Goal: Communication & Community: Participate in discussion

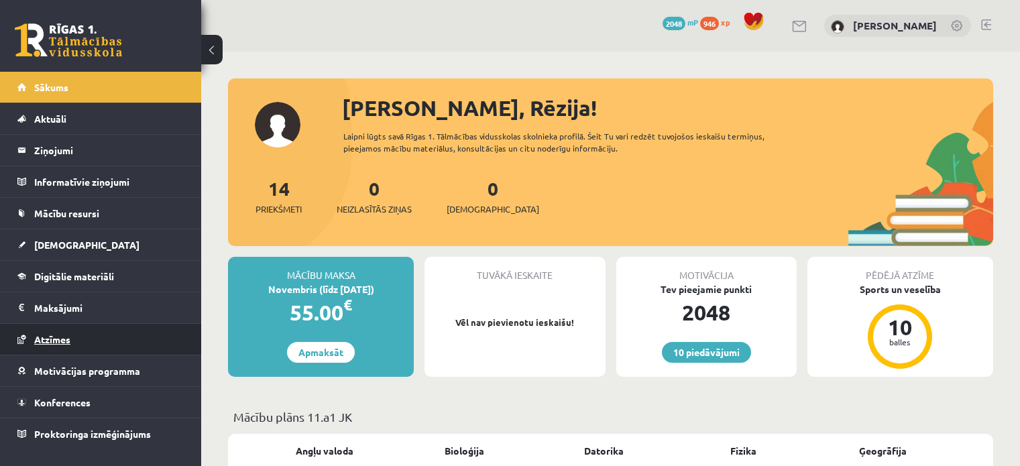
scroll to position [490, 0]
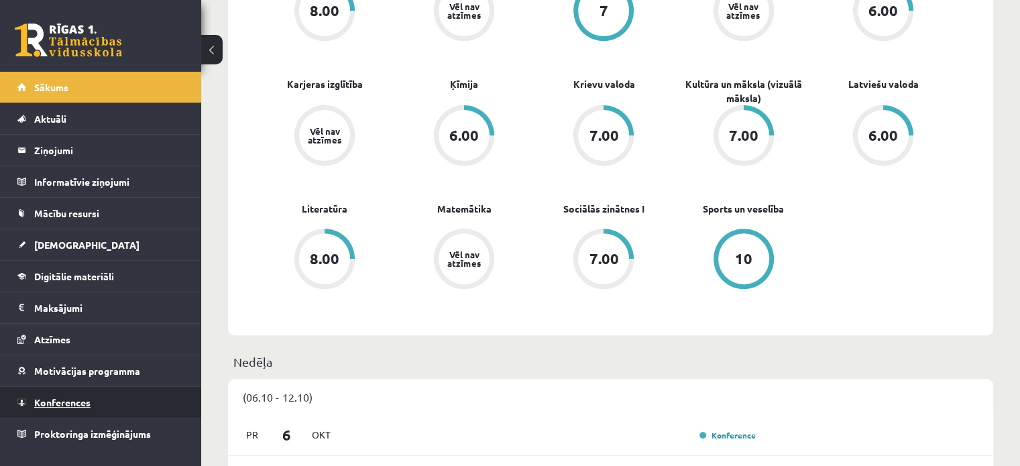
click at [75, 399] on span "Konferences" at bounding box center [62, 402] width 56 height 12
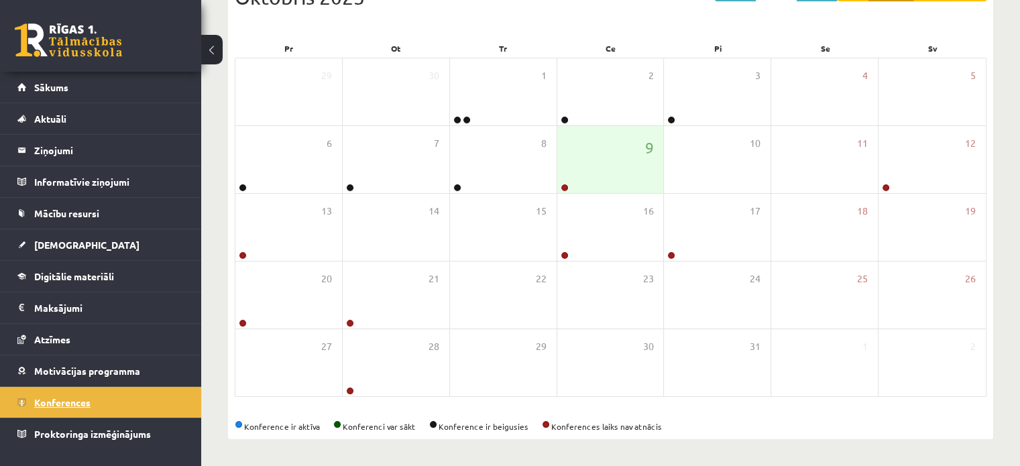
scroll to position [174, 0]
click at [972, 455] on div "Konferences << Iepr. Šodiena Nāk. >> Gads Mēnesis Nedēļa Diena Oktobris 2025 Pr…" at bounding box center [610, 172] width 819 height 589
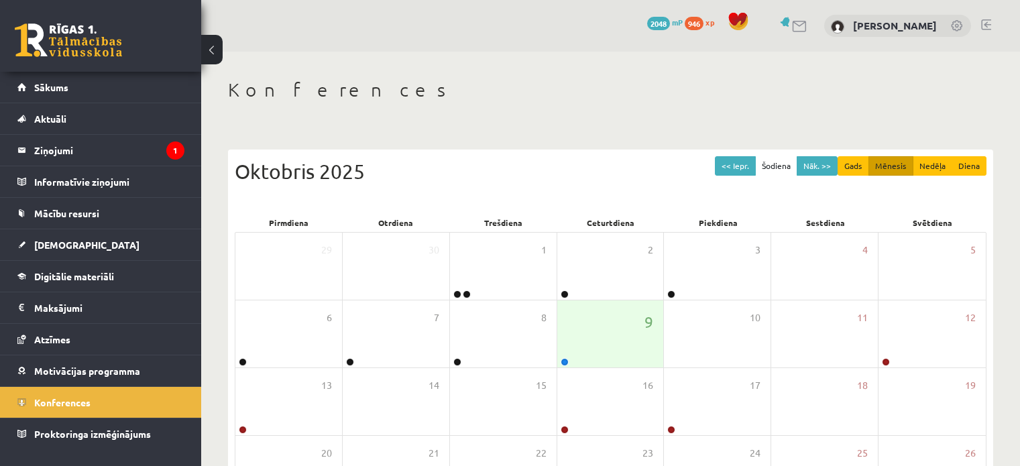
scroll to position [174, 0]
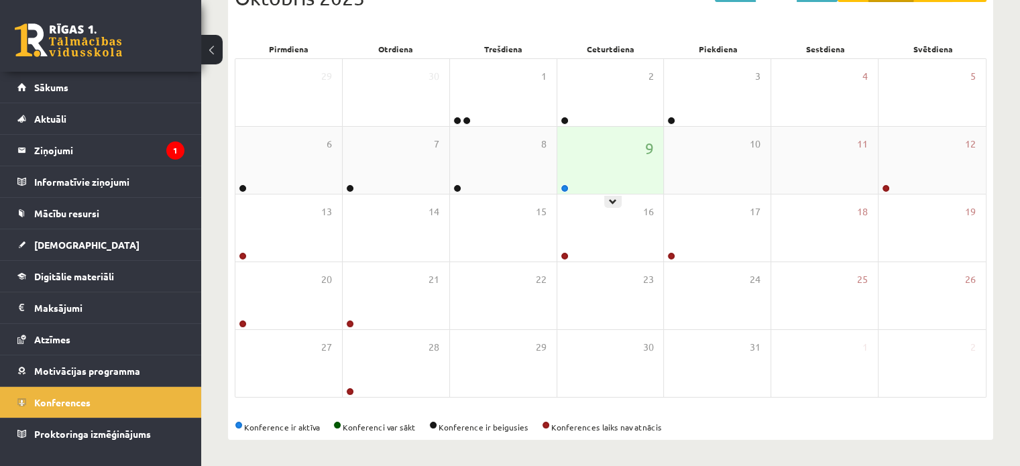
click at [565, 192] on div at bounding box center [563, 188] width 13 height 9
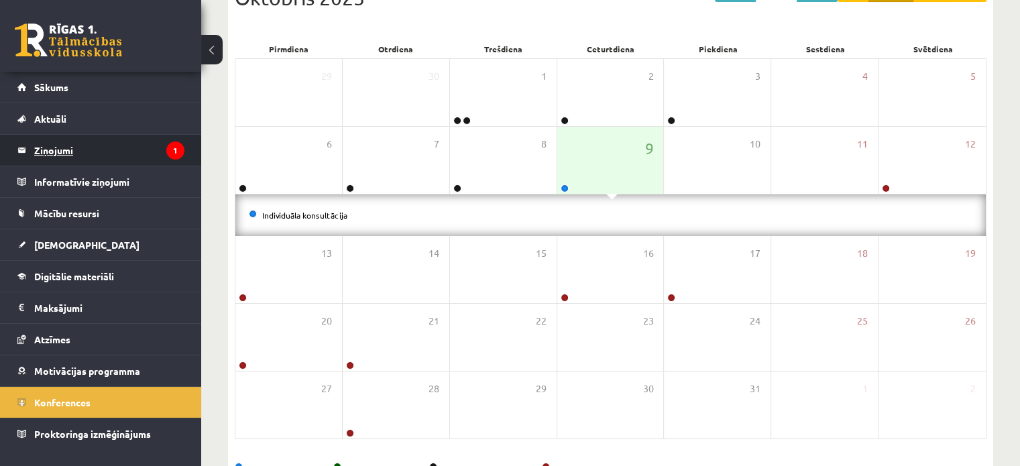
click at [99, 156] on legend "Ziņojumi 1" at bounding box center [109, 150] width 150 height 31
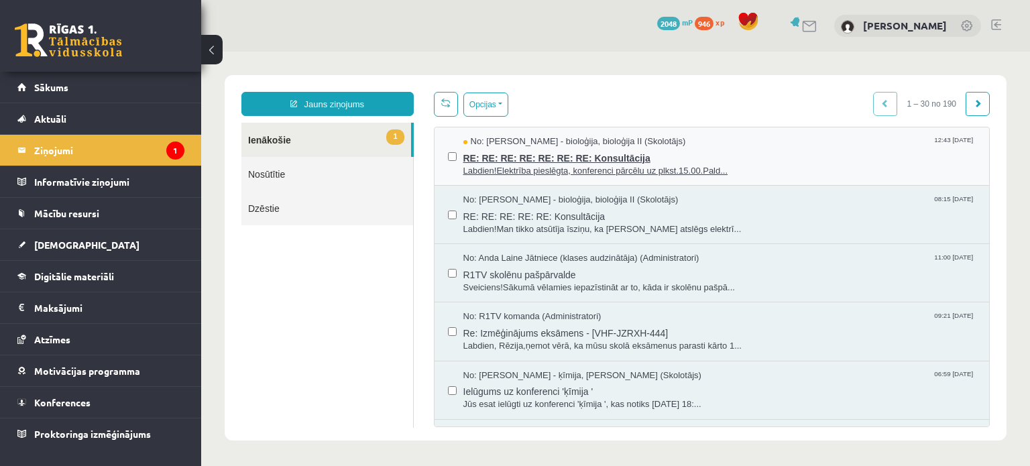
click at [514, 152] on span "RE: RE: RE: RE: RE: RE: RE: Konsultācija" at bounding box center [719, 156] width 513 height 17
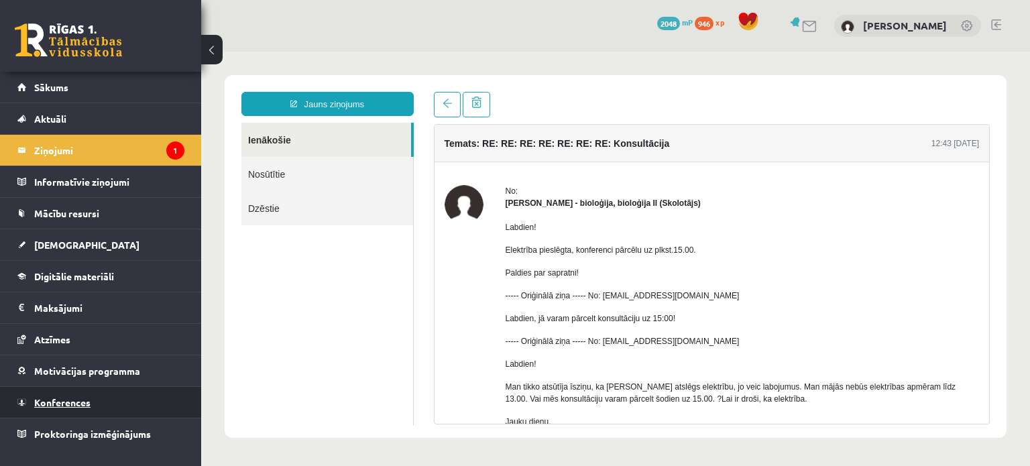
click at [86, 402] on span "Konferences" at bounding box center [62, 402] width 56 height 12
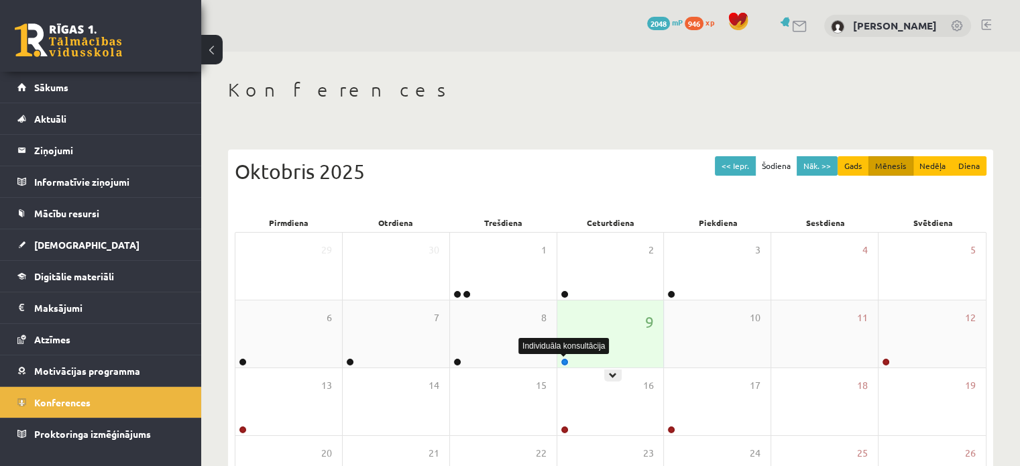
click at [565, 364] on link at bounding box center [565, 362] width 8 height 8
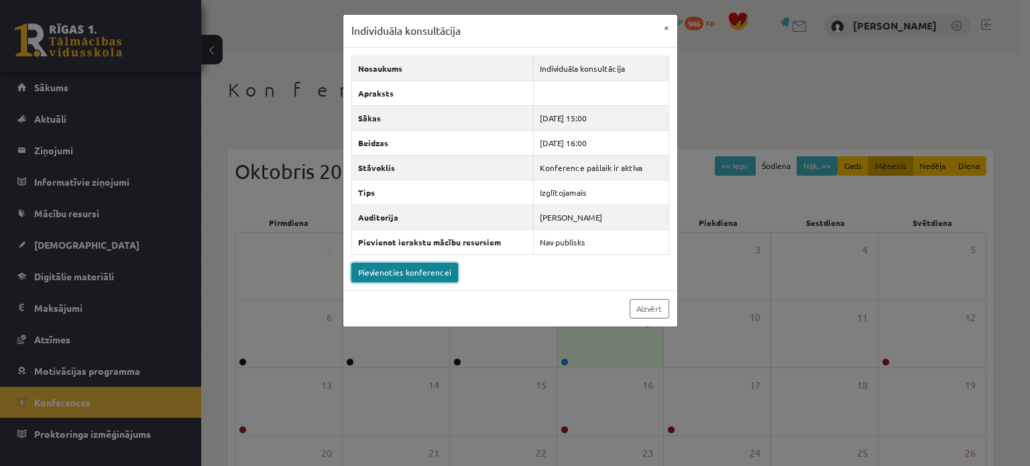
click at [426, 268] on link "Pievienoties konferencei" at bounding box center [404, 272] width 107 height 19
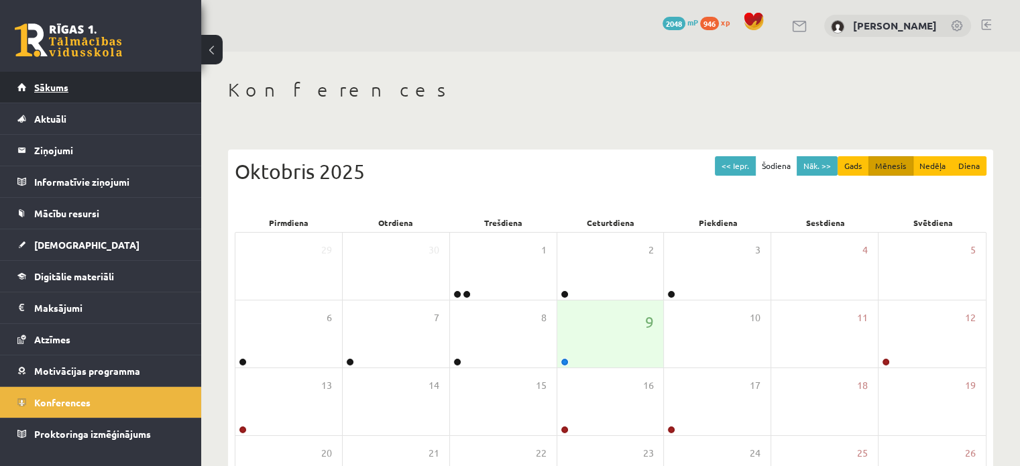
click at [105, 95] on link "Sākums" at bounding box center [100, 87] width 167 height 31
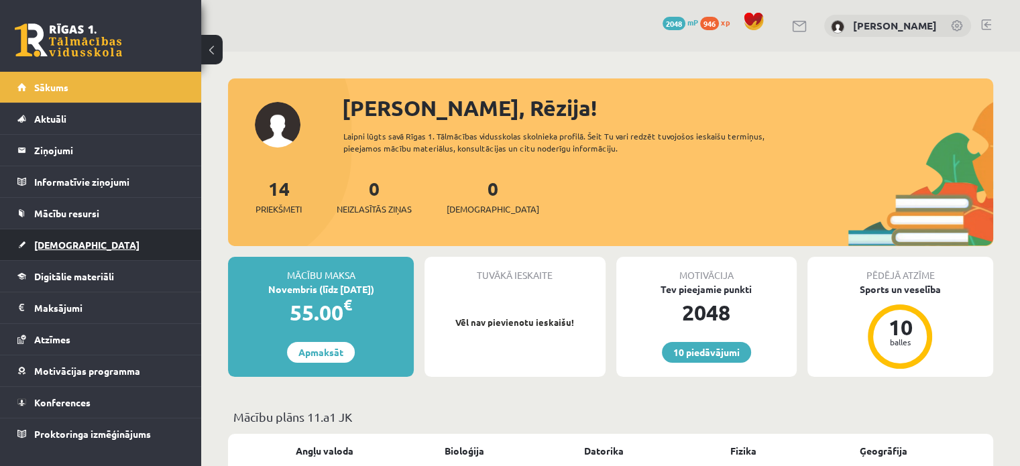
click at [114, 254] on link "[DEMOGRAPHIC_DATA]" at bounding box center [100, 244] width 167 height 31
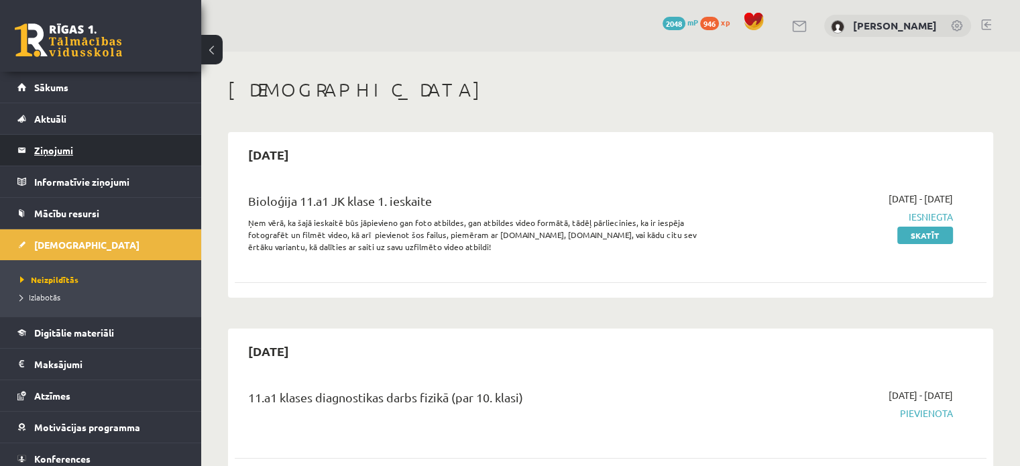
click at [84, 150] on legend "Ziņojumi 0" at bounding box center [109, 150] width 150 height 31
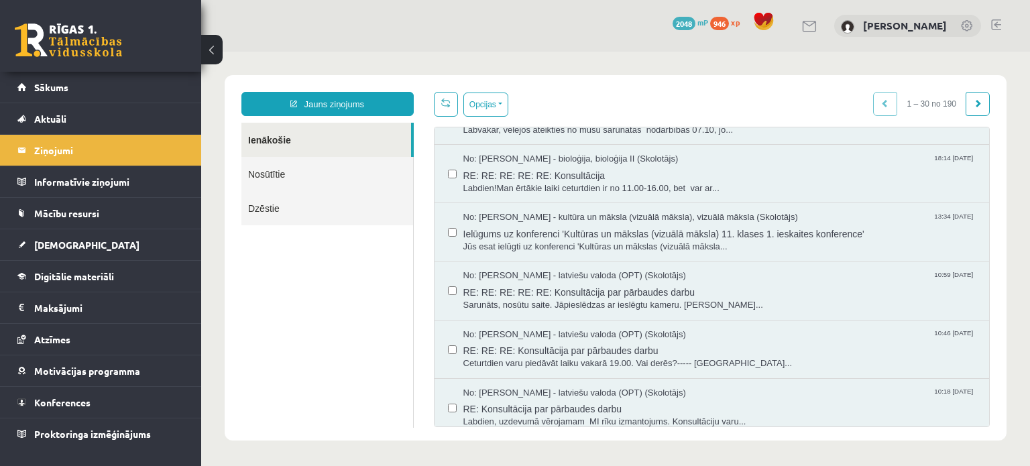
scroll to position [510, 0]
click at [610, 290] on span "RE: RE: RE: RE: RE: Konsultācija par pārbaudes darbu" at bounding box center [719, 289] width 513 height 17
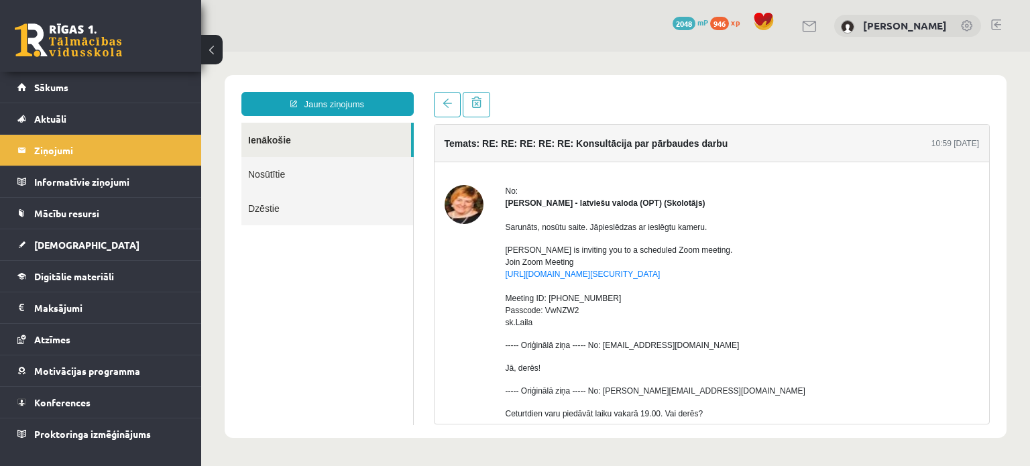
scroll to position [0, 0]
click at [525, 172] on div "No: Laila Jirgensone - latviešu valoda (OPT) (Skolotājs) Sarunāts, nosūtu saite…" at bounding box center [712, 416] width 555 height 509
